Goal: Find specific page/section: Find specific page/section

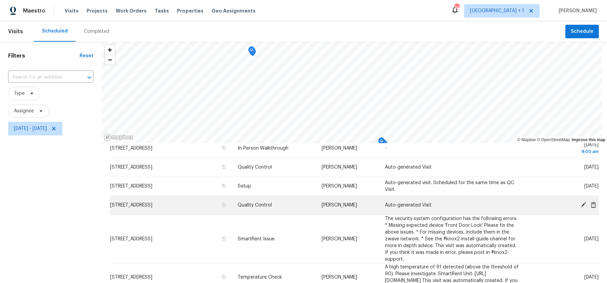
scroll to position [37, 0]
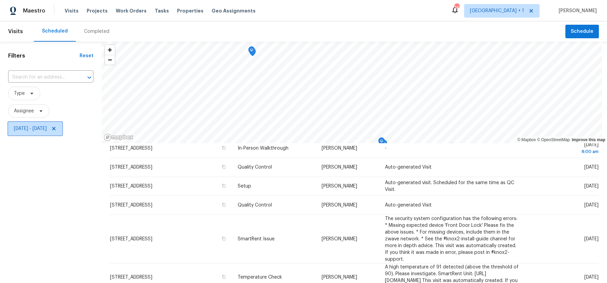
click at [57, 129] on icon at bounding box center [53, 128] width 5 height 5
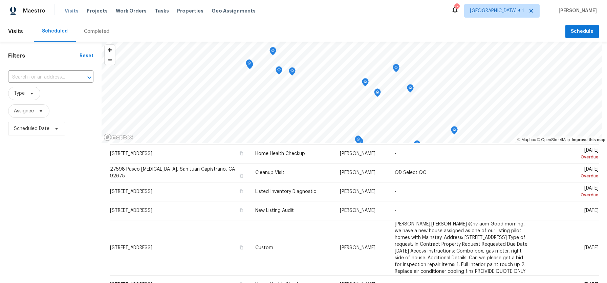
click at [67, 10] on span "Visits" at bounding box center [72, 10] width 14 height 7
click at [35, 128] on span "Scheduled Date" at bounding box center [32, 128] width 36 height 7
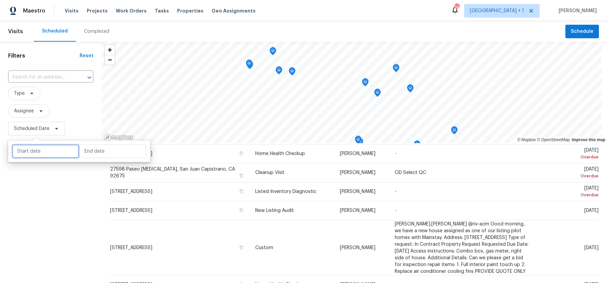
select select "7"
select select "2025"
select select "8"
select select "2025"
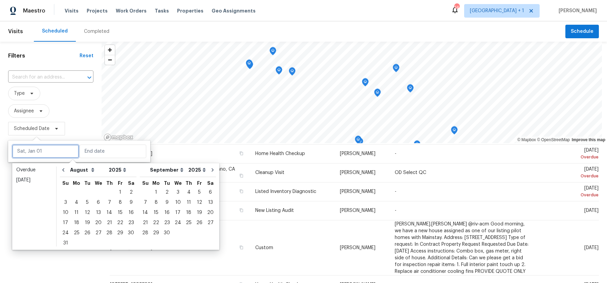
click at [35, 150] on input "text" at bounding box center [45, 152] width 67 height 14
click at [97, 214] on div "13" at bounding box center [98, 212] width 11 height 9
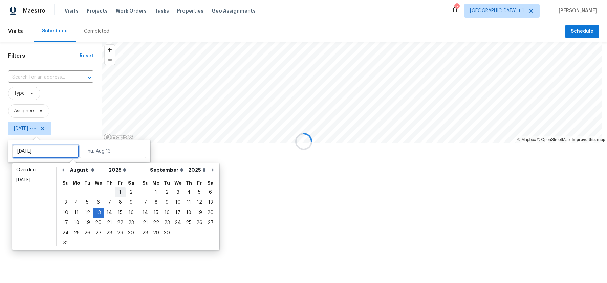
type input "Thu, Aug 07"
type input "Wed, Aug 13"
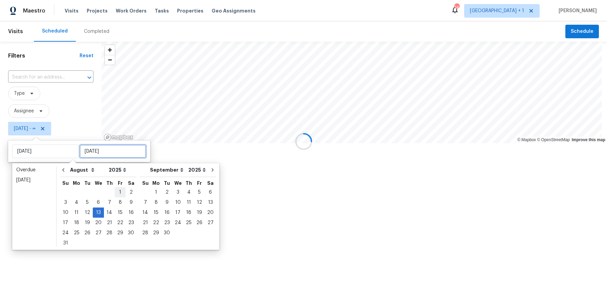
type input "Wed, Aug 13"
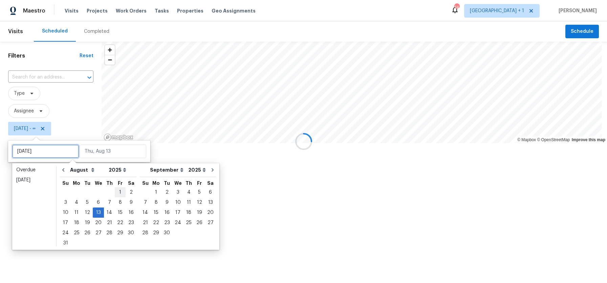
type input "Fri, Aug 01"
type input "Wed, Aug 13"
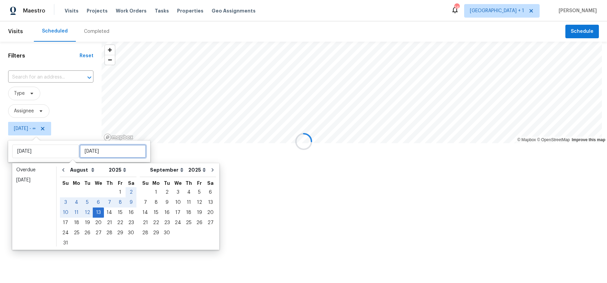
type input "Wed, Aug 13"
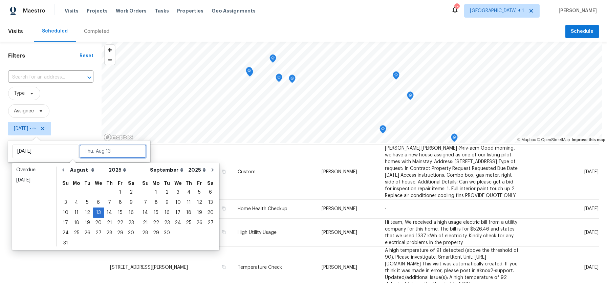
click at [129, 148] on input "text" at bounding box center [113, 152] width 67 height 14
click at [123, 153] on input "text" at bounding box center [113, 152] width 67 height 14
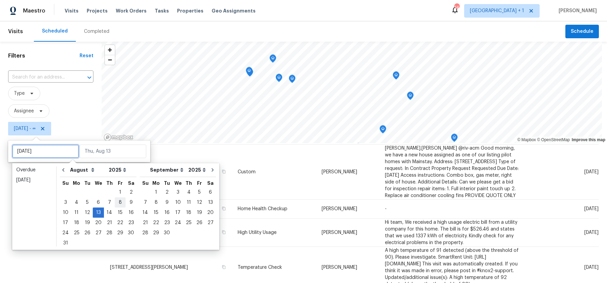
type input "Fri, Aug 01"
type input "Wed, Aug 13"
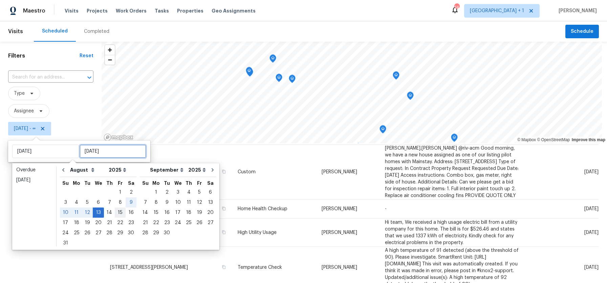
type input "Wed, Aug 13"
click at [117, 210] on div "15" at bounding box center [120, 212] width 11 height 9
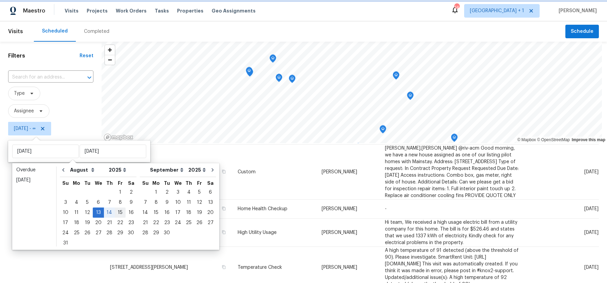
type input "Fri, Aug 15"
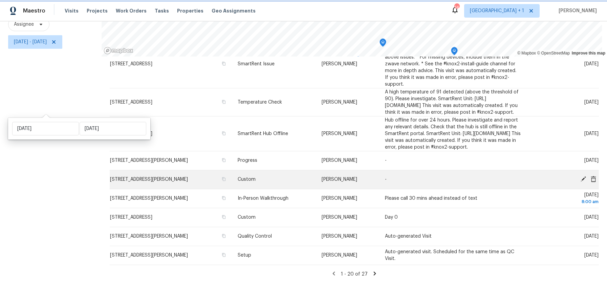
scroll to position [92, 0]
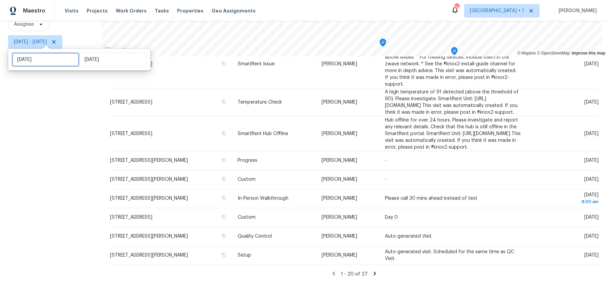
select select "7"
select select "2025"
select select "8"
select select "2025"
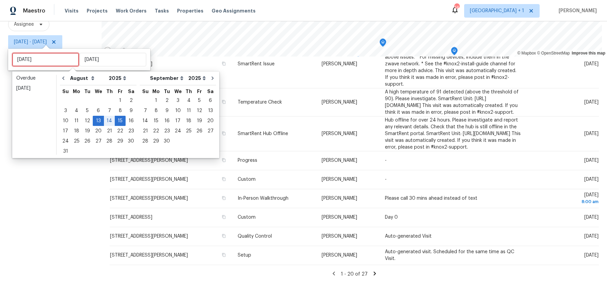
click at [62, 62] on input "Wed, Aug 13" at bounding box center [45, 60] width 67 height 14
type input "Tue, Aug 05"
type input "Wed, Aug 20"
type input "Fri, Aug 15"
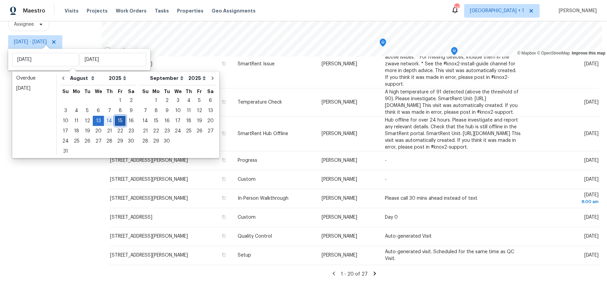
click at [116, 121] on div "15" at bounding box center [120, 120] width 11 height 9
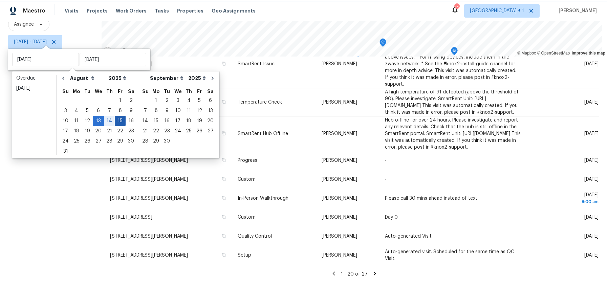
type input "Fri, Aug 15"
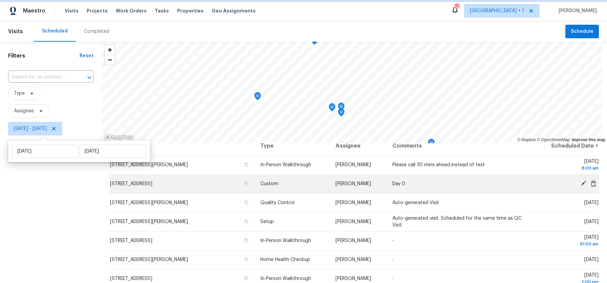
scroll to position [7, 0]
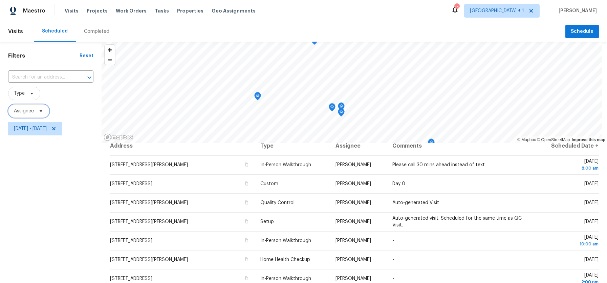
click at [27, 108] on span "Assignee" at bounding box center [24, 111] width 20 height 7
click at [30, 98] on span "Type" at bounding box center [24, 94] width 32 height 14
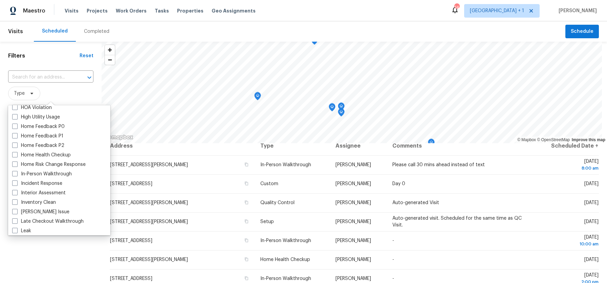
scroll to position [204, 0]
click at [17, 171] on span at bounding box center [14, 172] width 5 height 5
click at [17, 171] on input "In-Person Walkthrough" at bounding box center [14, 171] width 4 height 4
checkbox input "true"
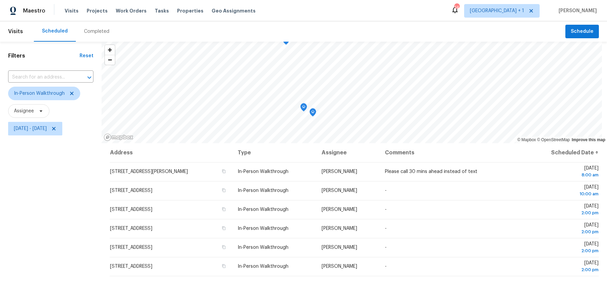
click at [16, 259] on div "Filters Reset ​ In-Person Walkthrough Assignee Fri, Aug 15 - Fri, Aug 15" at bounding box center [51, 206] width 102 height 328
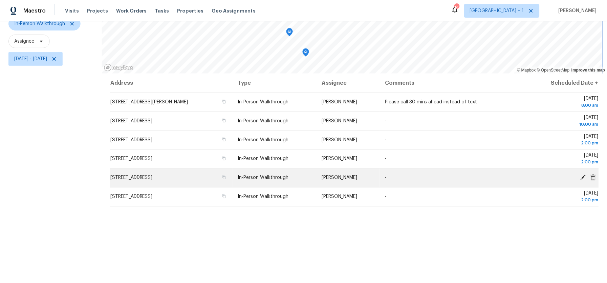
scroll to position [68, 0]
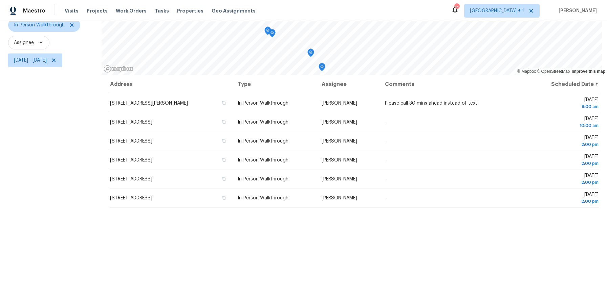
click at [45, 118] on div "Filters Reset ​ In-Person Walkthrough Assignee Fri, Aug 15 - Fri, Aug 15" at bounding box center [51, 137] width 102 height 328
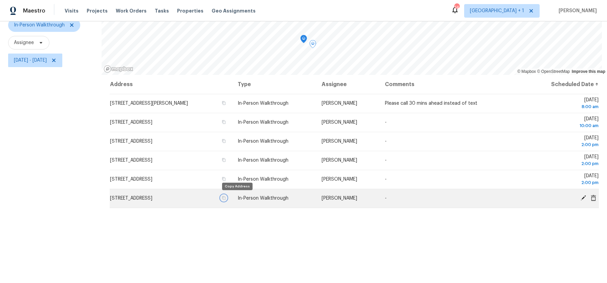
click at [226, 196] on icon "button" at bounding box center [223, 198] width 3 height 4
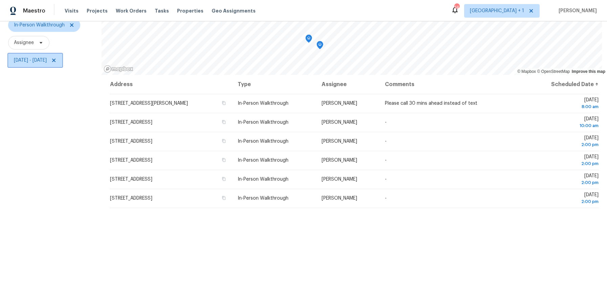
click at [47, 62] on span "Fri, Aug 15 - Fri, Aug 15" at bounding box center [30, 60] width 33 height 7
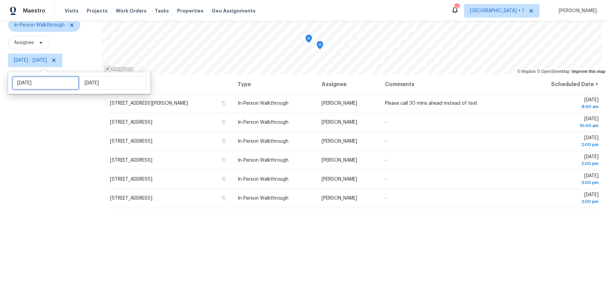
click at [38, 89] on input "Fri, Aug 15" at bounding box center [45, 83] width 67 height 14
select select "7"
select select "2025"
select select "8"
select select "2025"
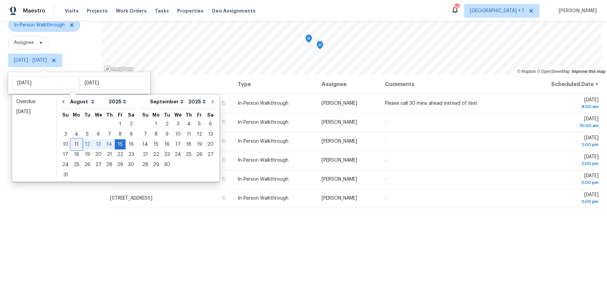
click at [73, 144] on div "11" at bounding box center [76, 144] width 11 height 9
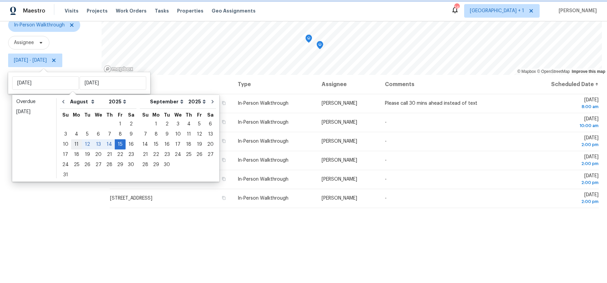
type input "Mon, Aug 11"
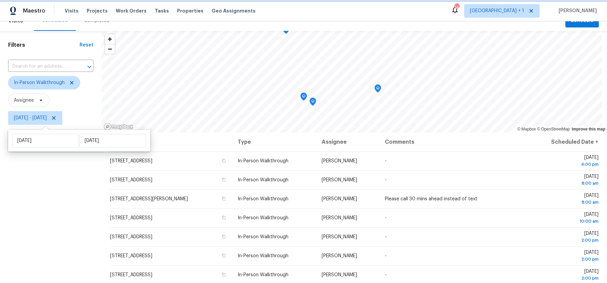
scroll to position [21, 0]
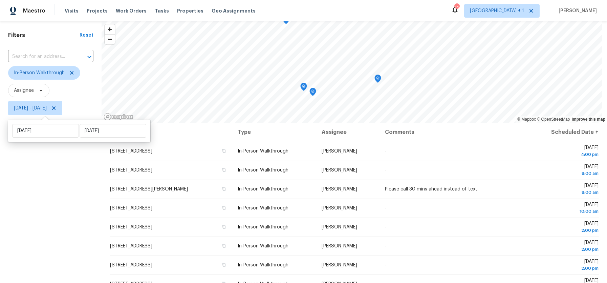
click at [50, 172] on div "Filters Reset ​ In-Person Walkthrough Assignee Mon, Aug 11 - Fri, Aug 15" at bounding box center [51, 185] width 102 height 328
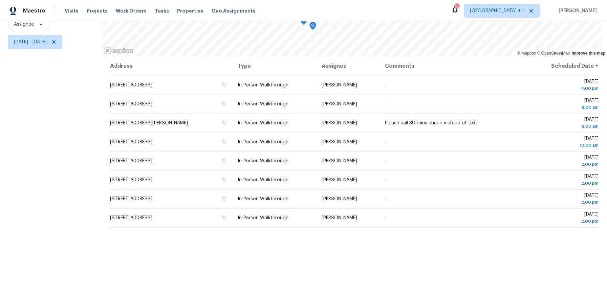
scroll to position [88, 0]
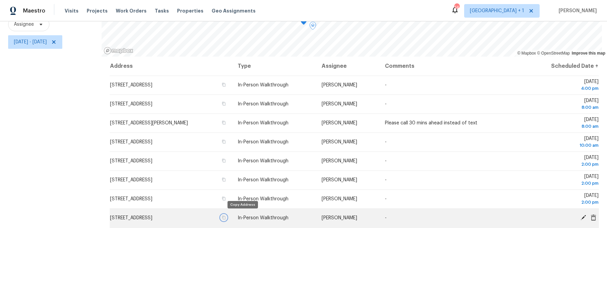
click at [226, 215] on icon "button" at bounding box center [224, 217] width 4 height 4
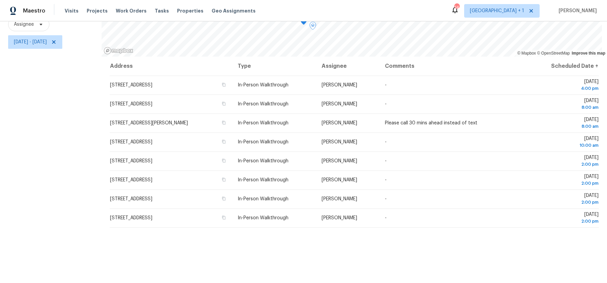
click at [44, 204] on div "Filters Reset ​ In-Person Walkthrough Assignee Mon, Aug 11 - Fri, Aug 15" at bounding box center [51, 119] width 102 height 328
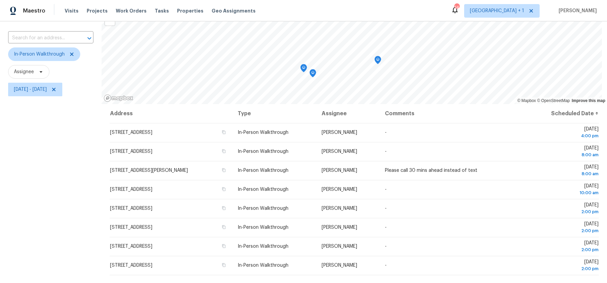
scroll to position [0, 0]
